Goal: Find specific page/section: Find specific page/section

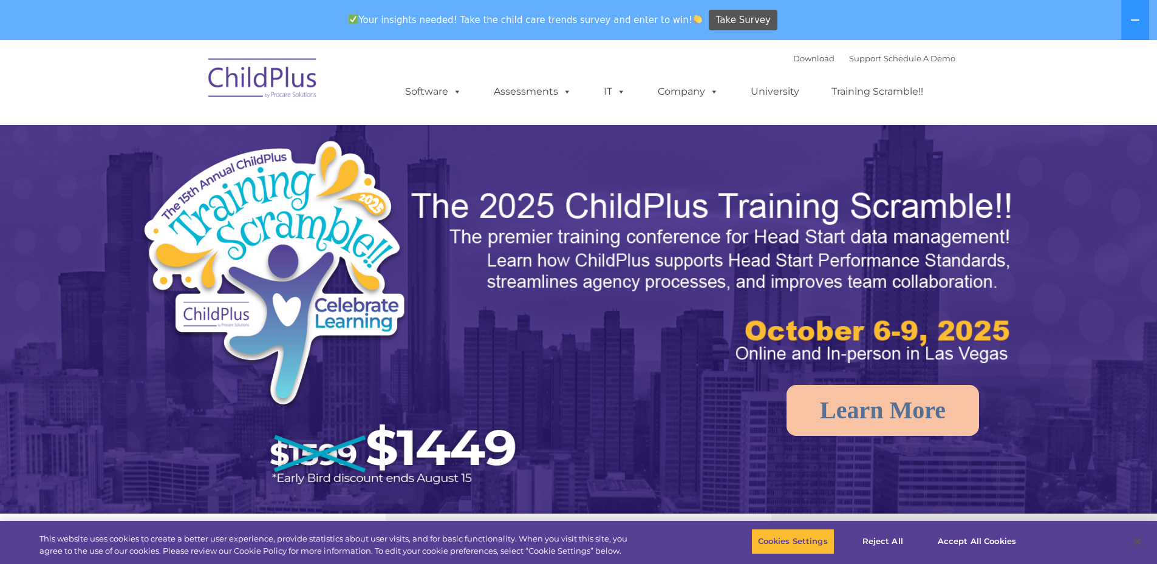
select select "MEDIUM"
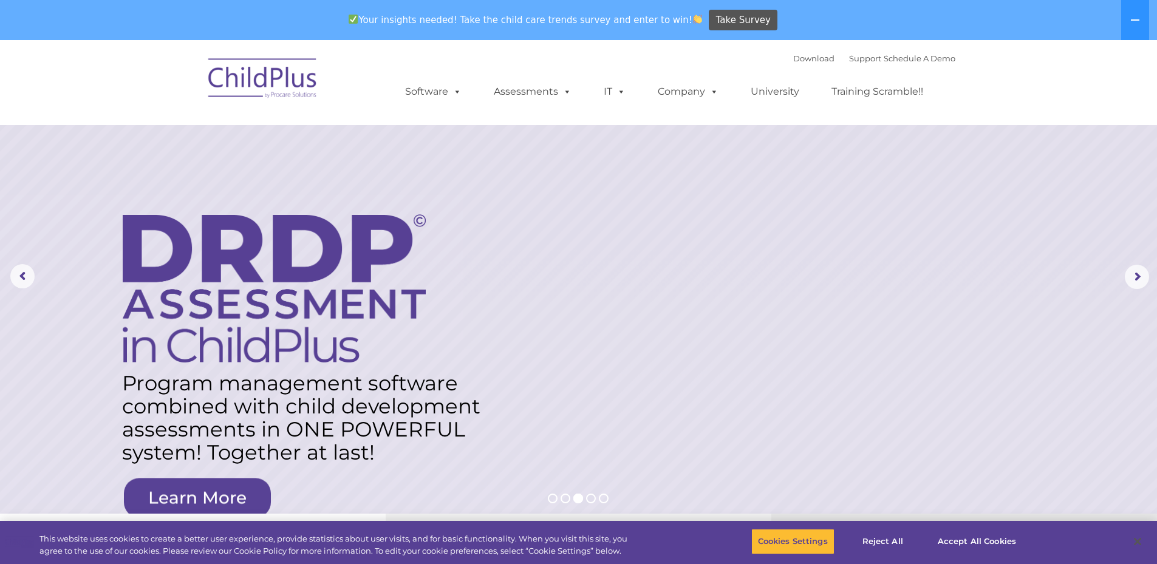
drag, startPoint x: 1154, startPoint y: 4, endPoint x: 747, endPoint y: 198, distance: 450.9
click at [747, 198] on rs-layer at bounding box center [578, 277] width 1157 height 474
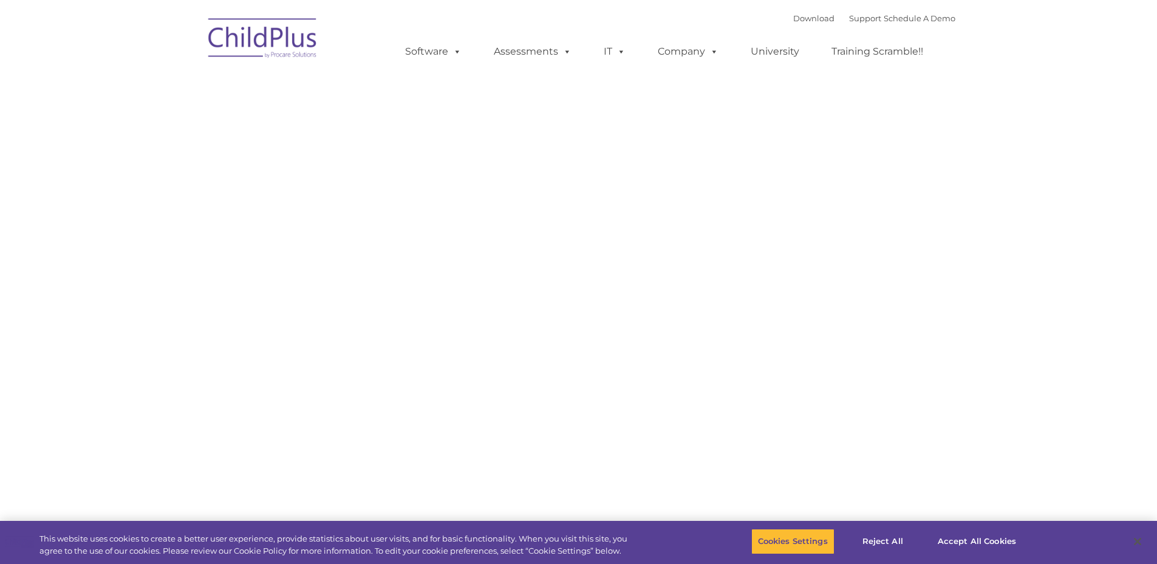
type input ""
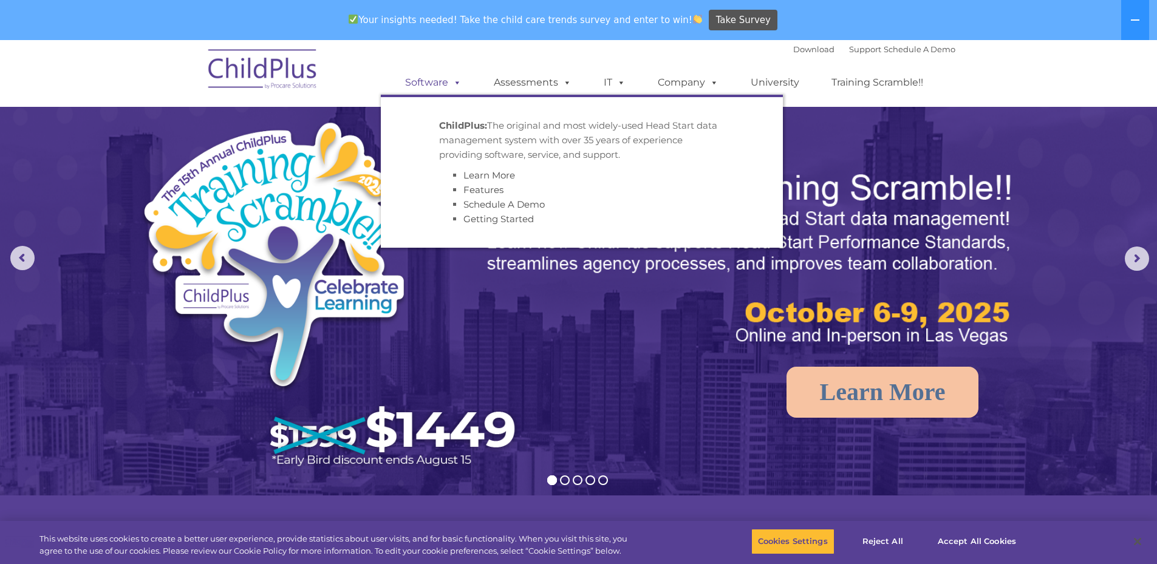
click at [431, 77] on link "Software" at bounding box center [433, 82] width 81 height 24
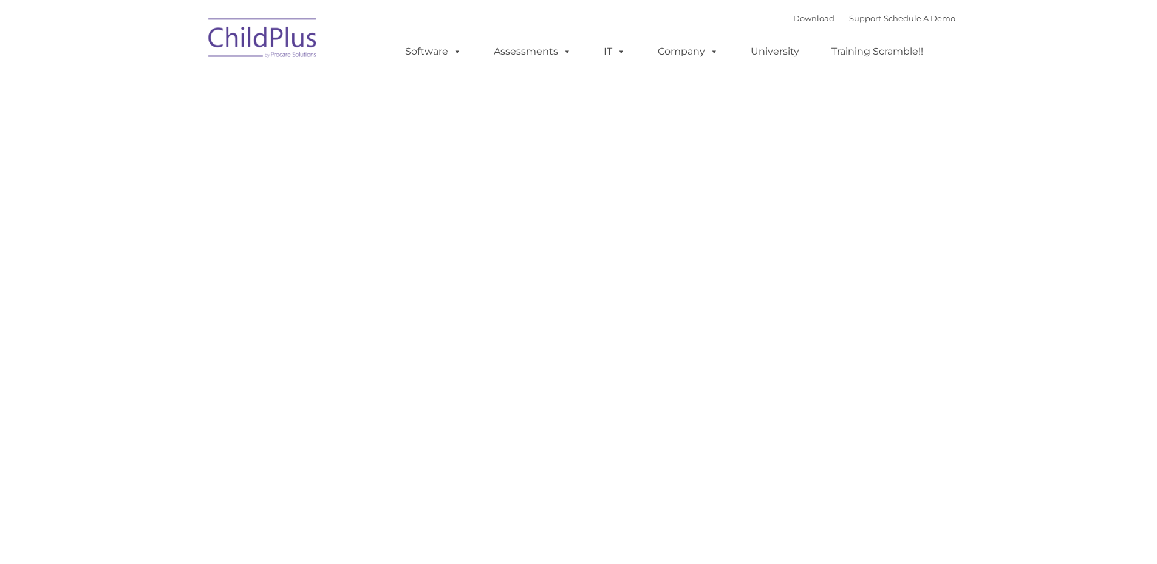
type input ""
